Goal: Information Seeking & Learning: Learn about a topic

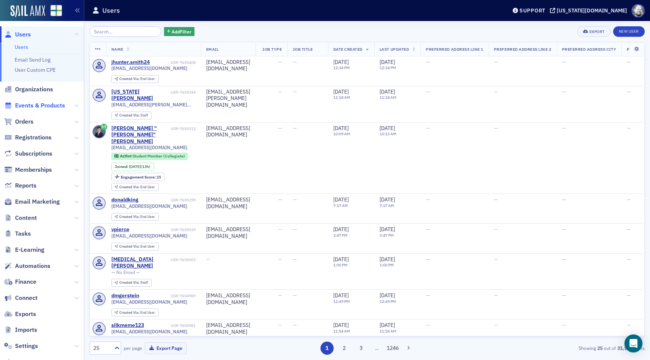
click at [40, 103] on span "Events & Products" at bounding box center [40, 106] width 50 height 8
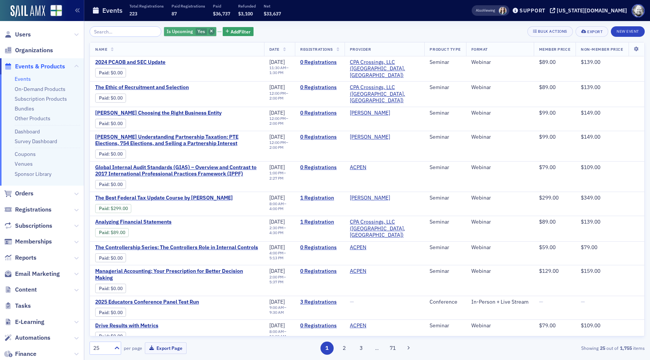
click at [210, 30] on icon "button" at bounding box center [211, 32] width 3 height 4
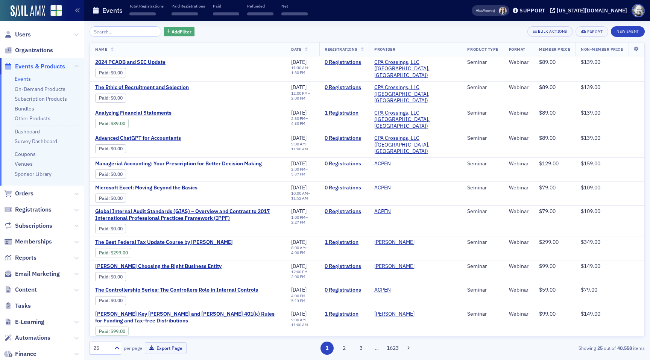
click at [172, 29] on span "Add Filter" at bounding box center [182, 31] width 20 height 7
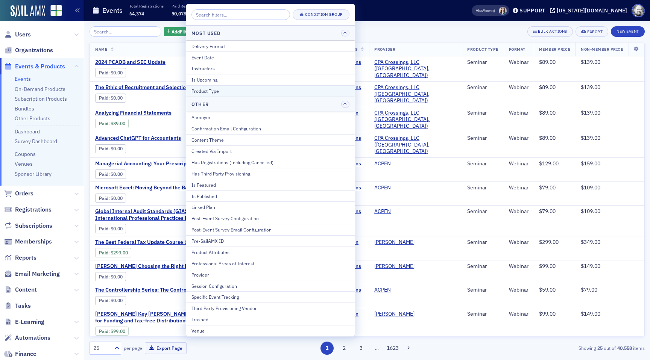
click at [202, 92] on div "Product Type" at bounding box center [271, 91] width 158 height 7
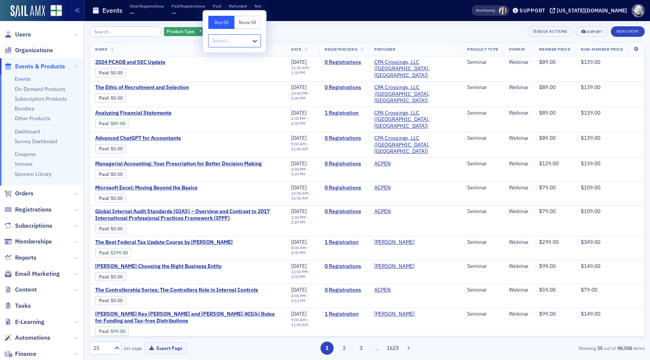
click at [223, 40] on div at bounding box center [230, 40] width 39 height 9
click at [229, 82] on span "Conference" at bounding box center [227, 80] width 28 height 8
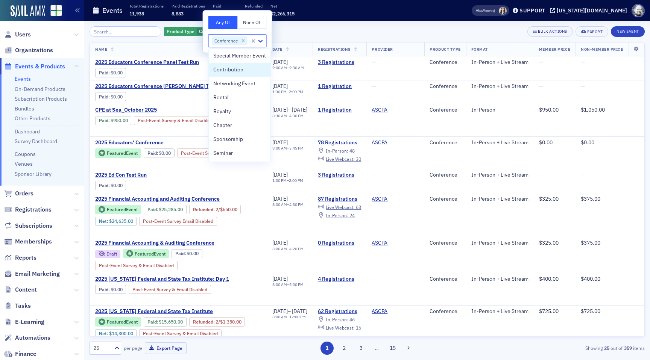
click at [312, 32] on div "Product Type Conference Add Filter Bulk Actions Export New Event" at bounding box center [367, 31] width 555 height 11
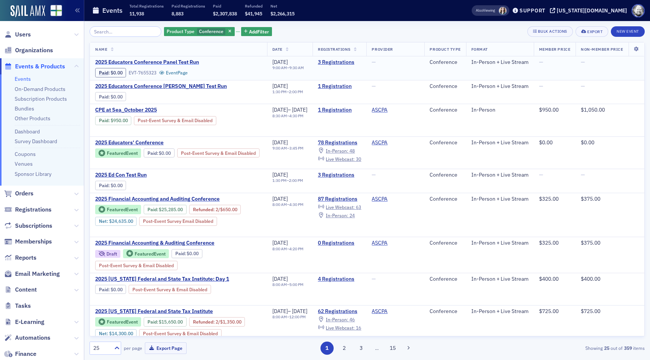
click at [158, 63] on span "2025 Educators Conference Panel Test Run" at bounding box center [158, 62] width 126 height 7
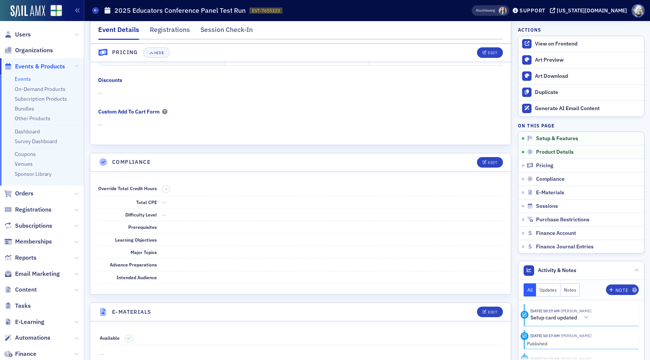
scroll to position [2, 0]
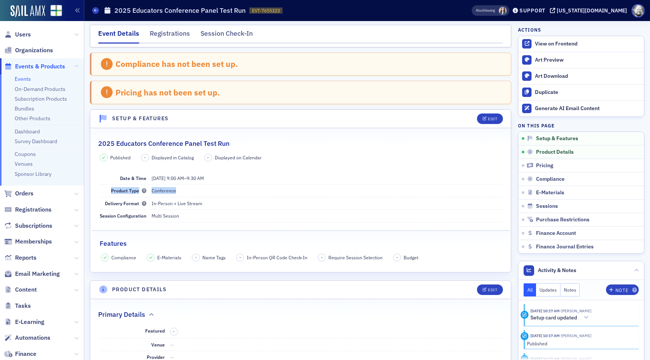
drag, startPoint x: 108, startPoint y: 190, endPoint x: 187, endPoint y: 190, distance: 78.3
click at [187, 190] on div "Product Type Conference" at bounding box center [301, 191] width 402 height 12
click at [252, 195] on dd "Conference" at bounding box center [327, 191] width 350 height 12
click at [493, 119] on div "Edit" at bounding box center [492, 119] width 9 height 4
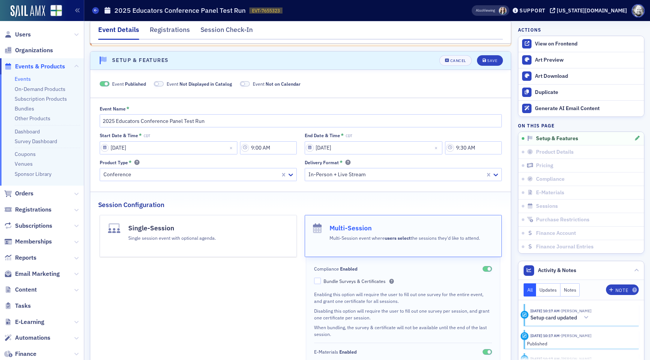
scroll to position [67, 0]
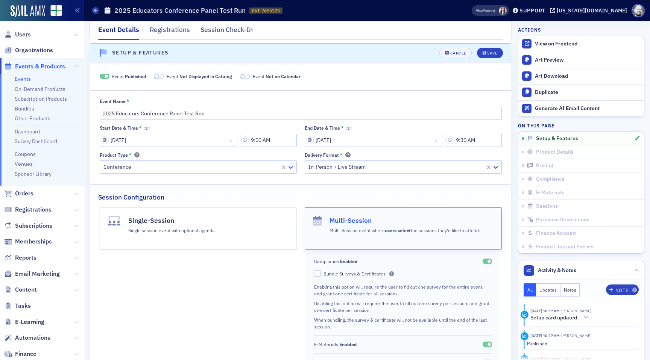
click at [293, 168] on icon at bounding box center [291, 168] width 8 height 8
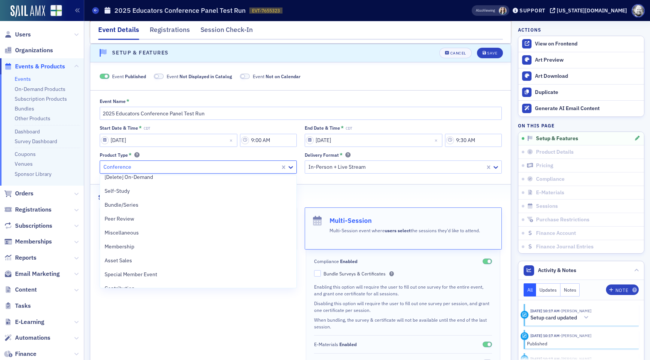
scroll to position [63, 0]
click at [287, 155] on div "Product Type *" at bounding box center [198, 155] width 197 height 6
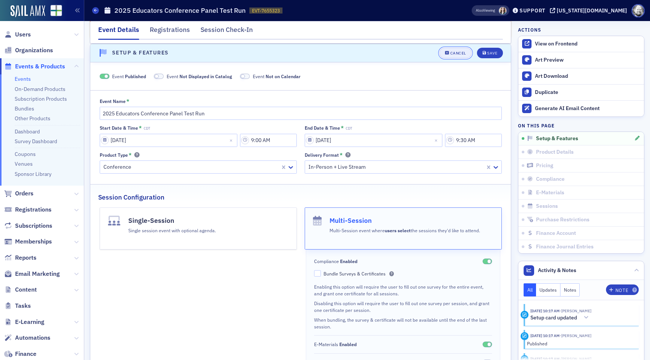
click at [459, 55] on div "Cancel" at bounding box center [458, 53] width 16 height 4
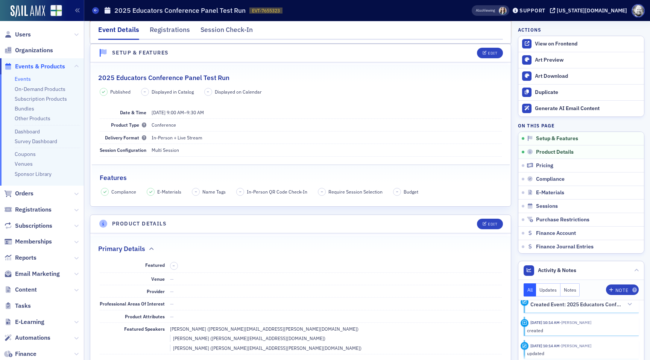
scroll to position [276, 0]
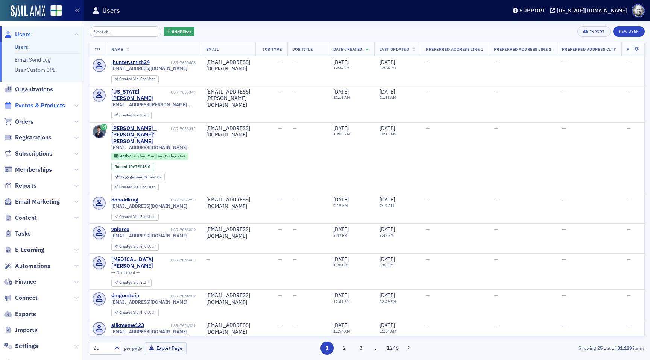
click at [26, 103] on span "Events & Products" at bounding box center [40, 106] width 50 height 8
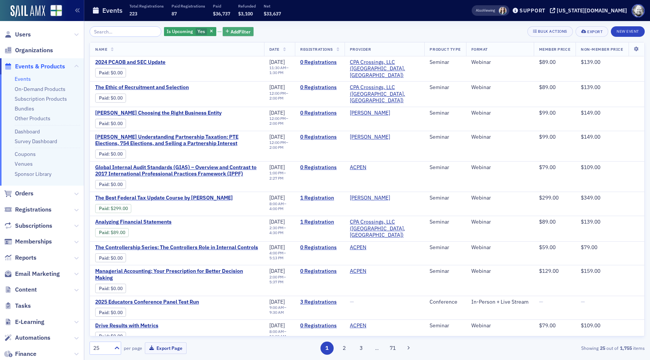
click at [223, 29] on button "Add Filter" at bounding box center [238, 31] width 31 height 9
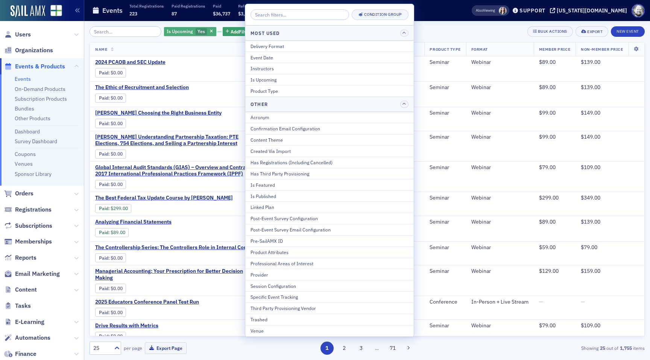
click at [198, 31] on span "Yes" at bounding box center [202, 31] width 8 height 6
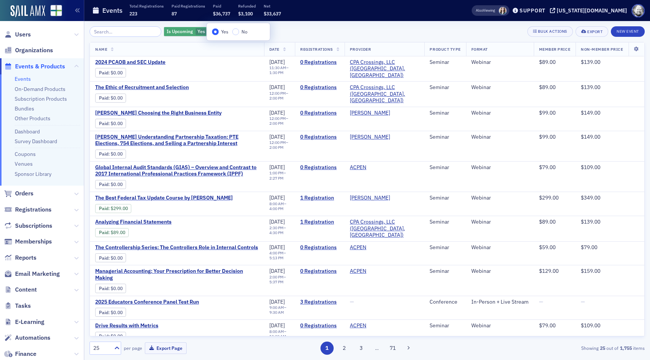
click at [208, 31] on span "button" at bounding box center [211, 31] width 7 height 7
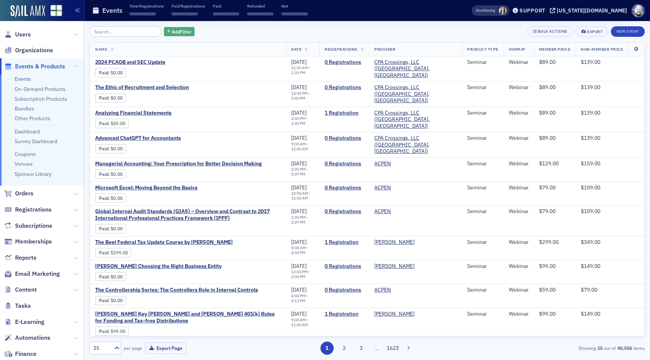
click at [172, 32] on span "Add Filter" at bounding box center [182, 31] width 20 height 7
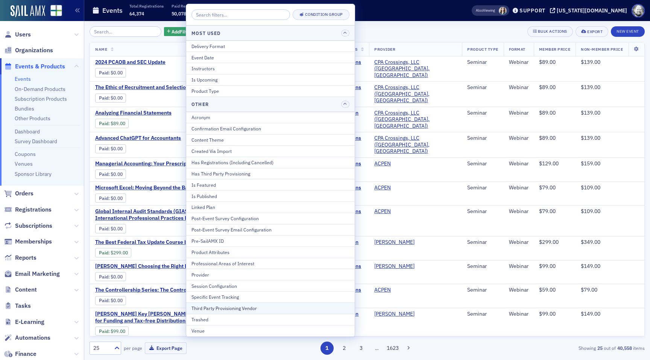
click at [232, 308] on div "Third Party Provisioning Vendor" at bounding box center [271, 308] width 158 height 7
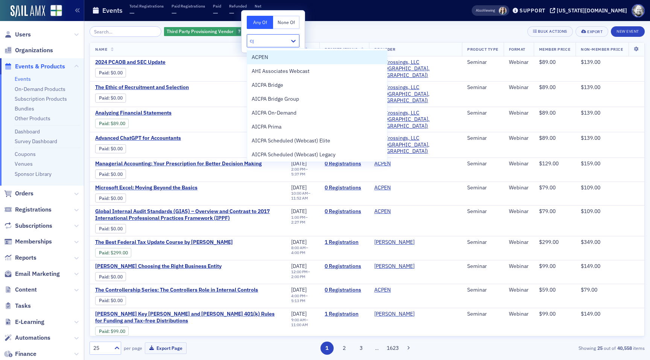
type input "cpa"
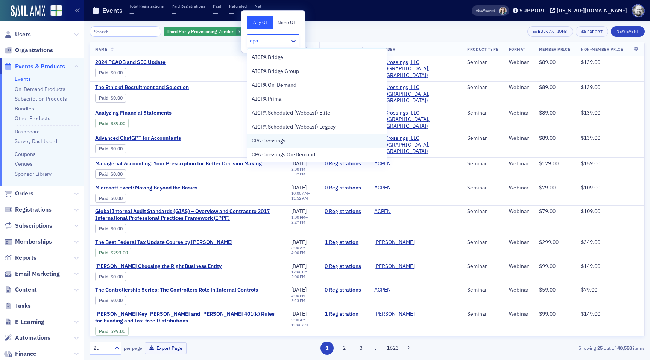
click at [279, 143] on span "CPA Crossings" at bounding box center [269, 141] width 34 height 8
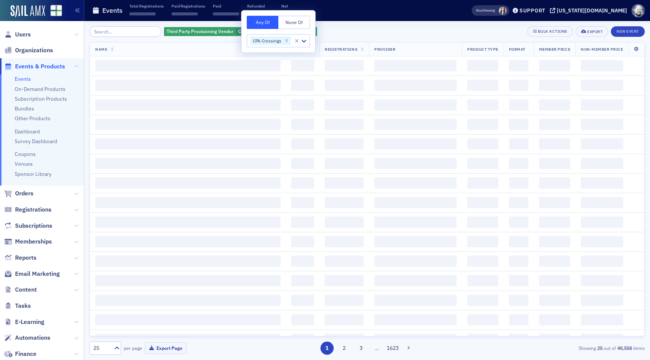
click at [348, 25] on div "Third Party Provisioning Vendor CPA Crossings Add Filter Bulk Actions Export Ne…" at bounding box center [367, 190] width 555 height 339
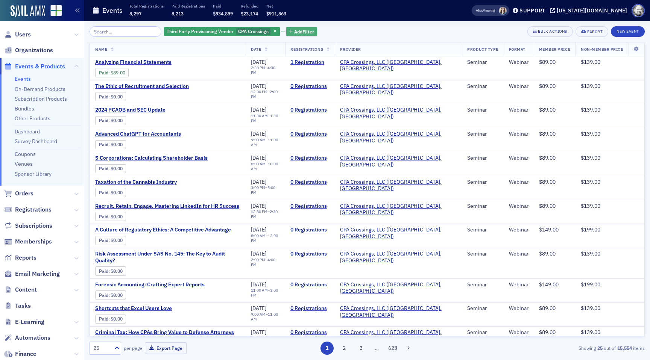
click at [294, 31] on span "Add Filter" at bounding box center [304, 31] width 20 height 7
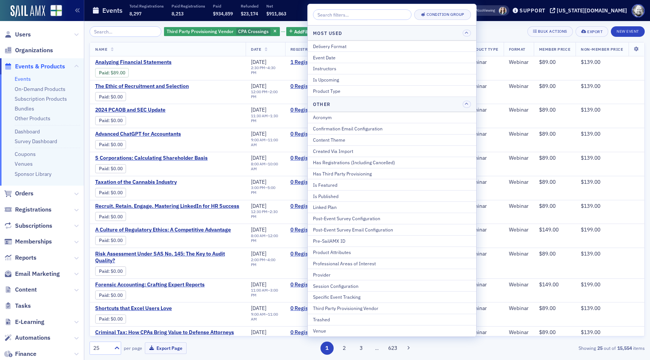
click at [329, 97] on div "Other" at bounding box center [392, 104] width 169 height 15
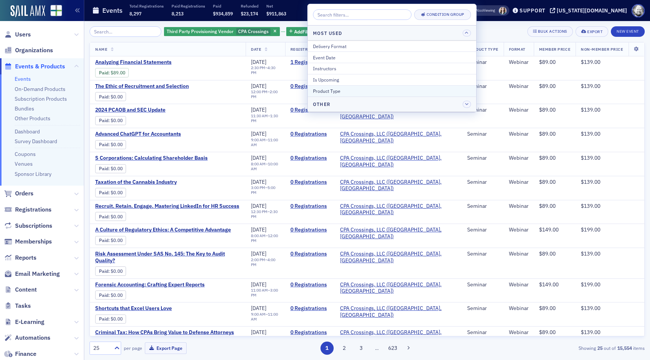
click at [329, 92] on div "Product Type" at bounding box center [392, 91] width 158 height 7
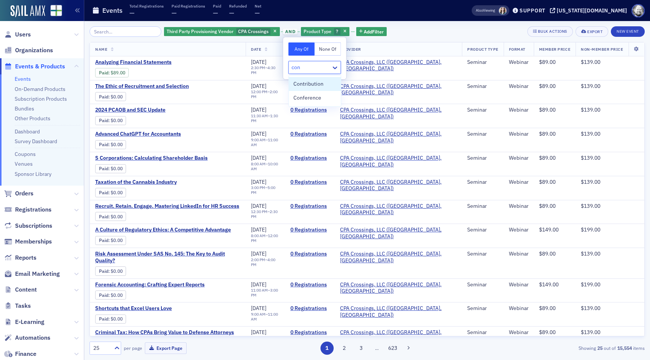
type input "conf"
click at [309, 81] on span "Conference" at bounding box center [307, 84] width 28 height 8
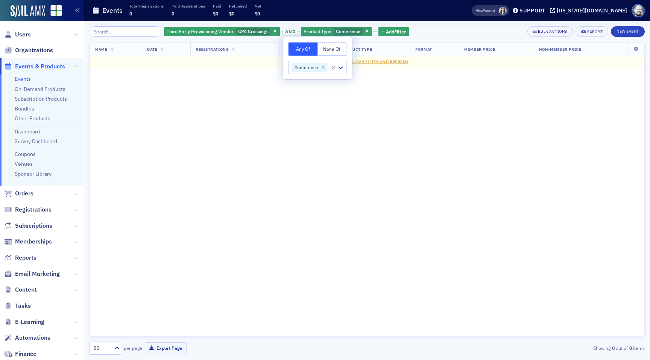
click at [441, 24] on div "Third Party Provisioning Vendor CPA Crossings and Product Type Conference Add F…" at bounding box center [367, 190] width 555 height 339
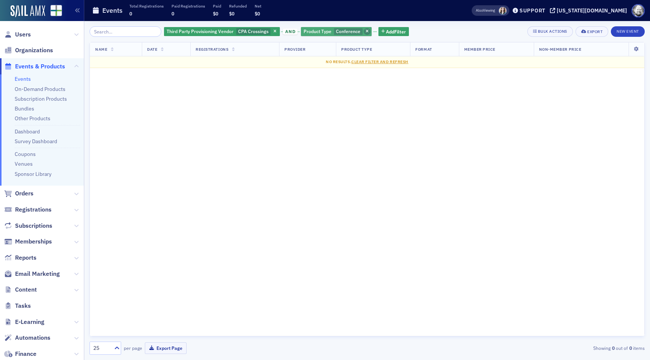
click at [364, 32] on span "button" at bounding box center [367, 31] width 7 height 7
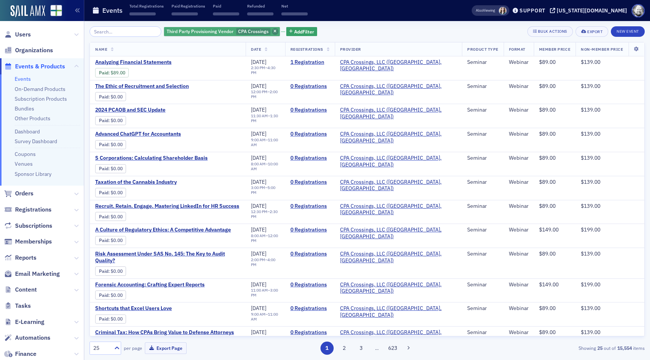
click at [274, 30] on icon "button" at bounding box center [275, 32] width 3 height 4
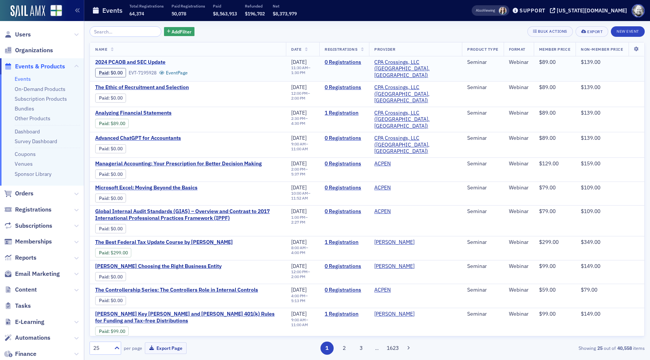
click at [151, 62] on span "2024 PCAOB and SEC Update" at bounding box center [158, 62] width 126 height 7
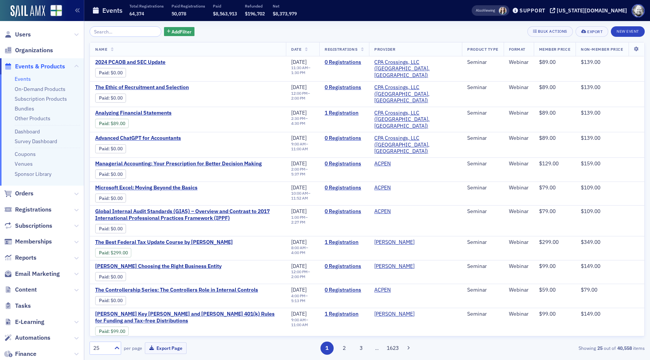
click at [637, 44] on th at bounding box center [636, 50] width 16 height 14
click at [638, 53] on th at bounding box center [636, 50] width 16 height 14
click at [634, 50] on icon at bounding box center [636, 49] width 15 height 5
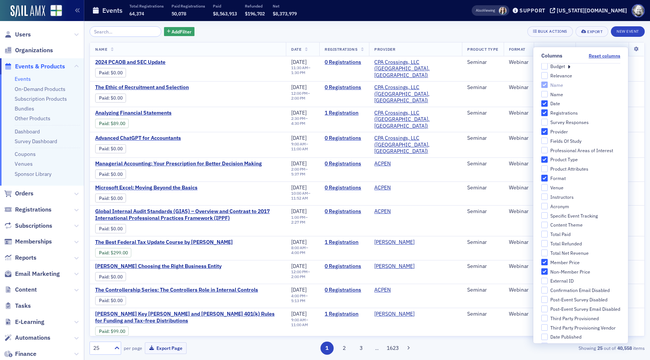
scroll to position [7, 0]
click at [441, 34] on div "Add Filter Bulk Actions Export New Event" at bounding box center [367, 31] width 555 height 11
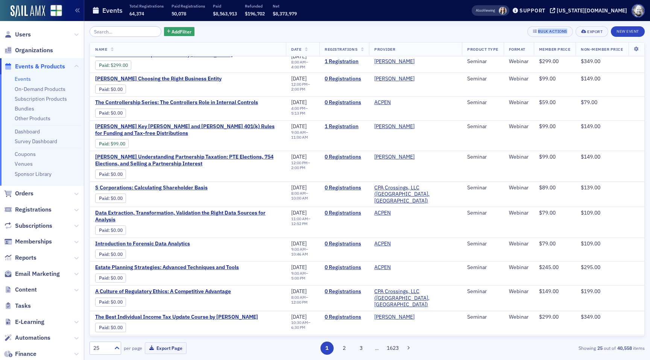
scroll to position [346, 0]
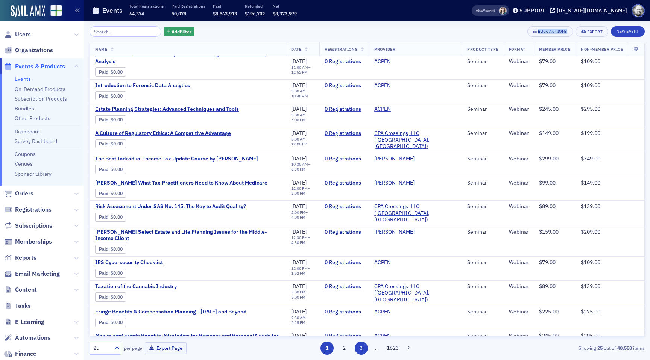
click at [359, 343] on button "3" at bounding box center [361, 348] width 13 height 13
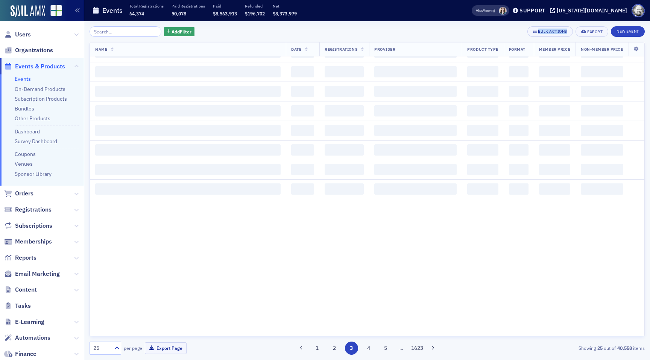
scroll to position [0, 0]
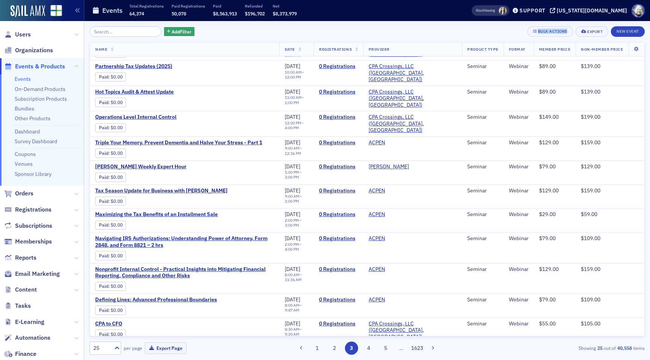
scroll to position [339, 0]
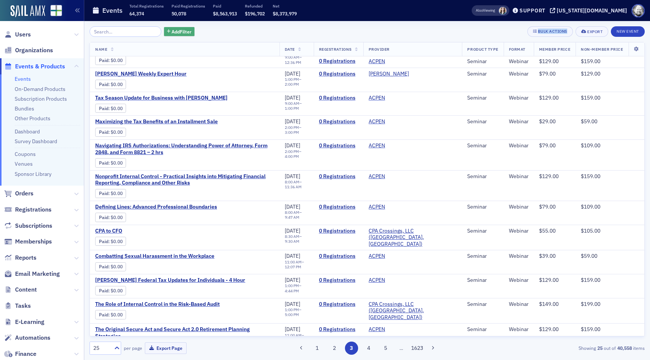
click at [172, 29] on span "Add Filter" at bounding box center [182, 31] width 20 height 7
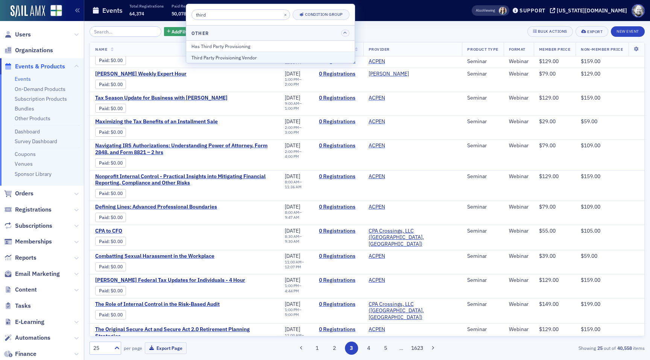
type input "third"
click at [225, 59] on div "Third Party Provisioning Vendor" at bounding box center [271, 57] width 158 height 7
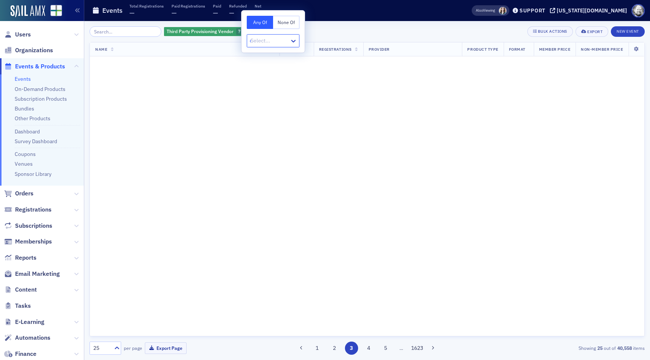
scroll to position [346, 0]
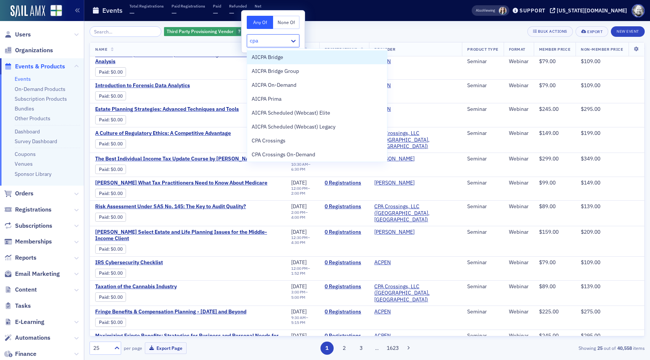
type input "cpa c"
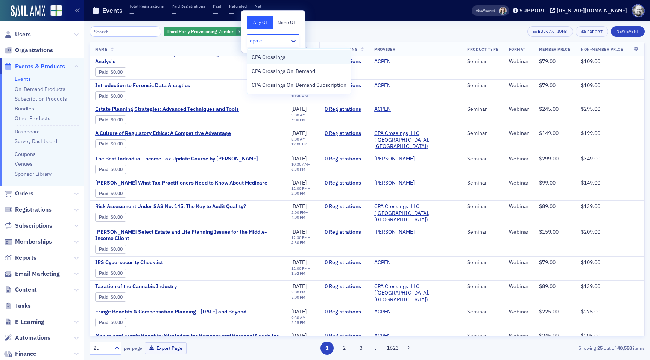
click at [258, 57] on span "CPA Crossings" at bounding box center [269, 57] width 34 height 8
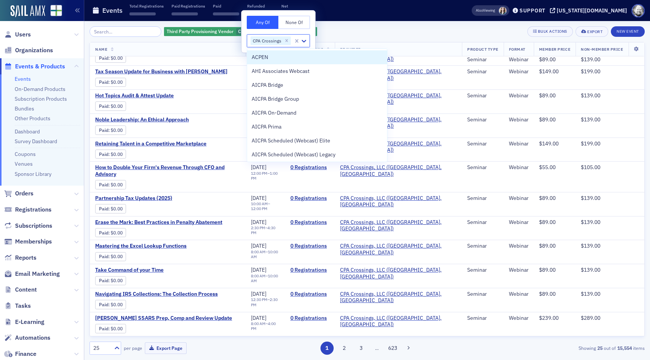
scroll to position [320, 0]
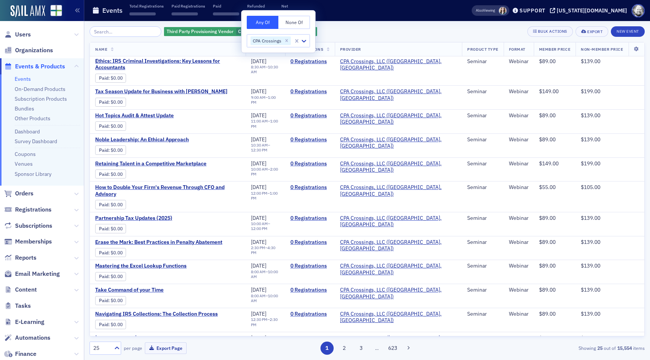
click at [371, 26] on div "Third Party Provisioning Vendor CPA Crossings Add Filter Bulk Actions Export Ne…" at bounding box center [367, 31] width 555 height 11
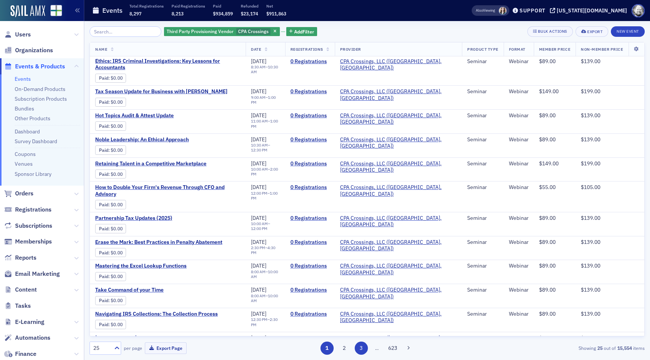
click at [360, 351] on button "3" at bounding box center [361, 348] width 13 height 13
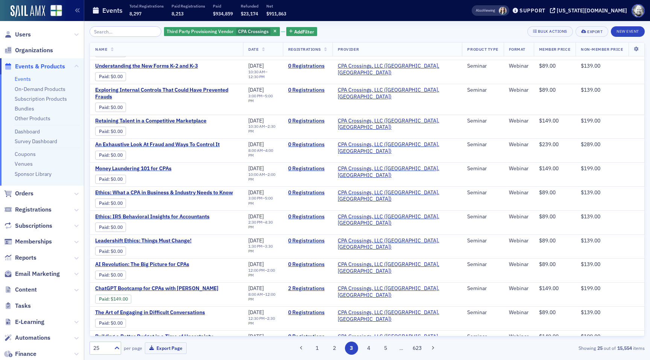
scroll to position [320, 0]
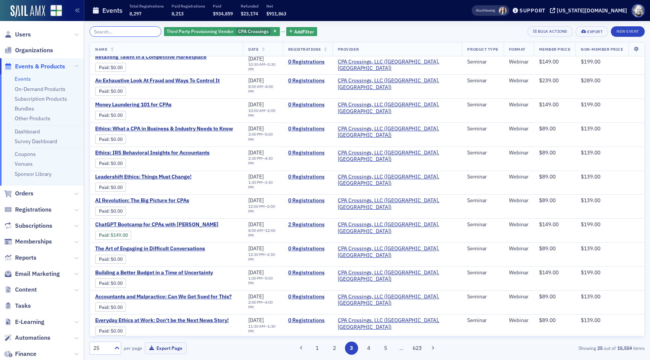
click at [123, 33] on input "search" at bounding box center [126, 31] width 72 height 11
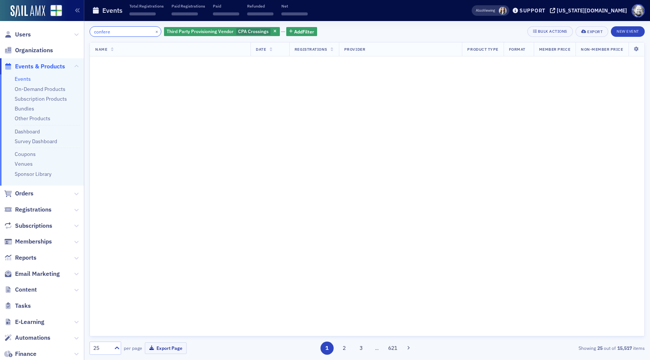
scroll to position [320, 0]
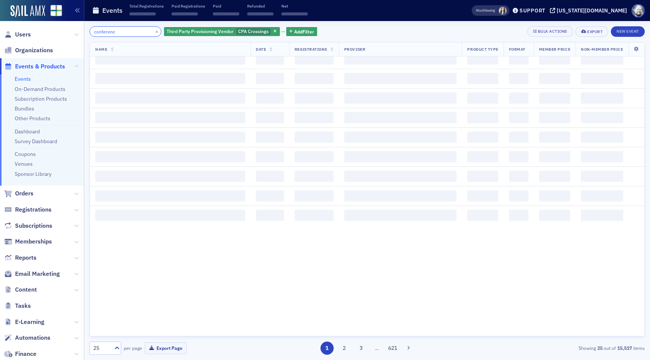
type input "conference"
